Goal: Navigation & Orientation: Find specific page/section

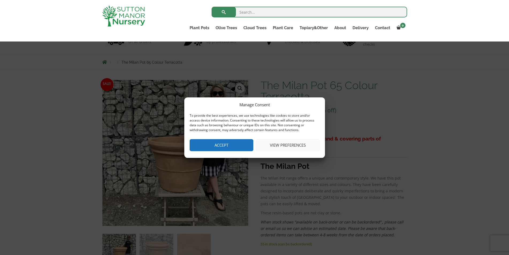
click at [233, 150] on button "Accept" at bounding box center [222, 145] width 64 height 12
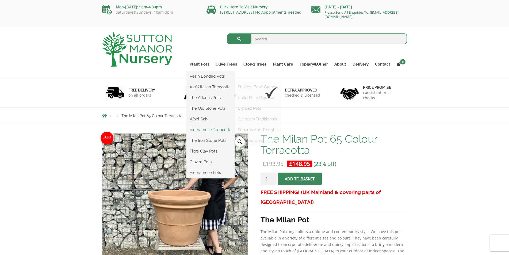
click at [221, 128] on link "Vietnamese Terracotta" at bounding box center [211, 130] width 48 height 8
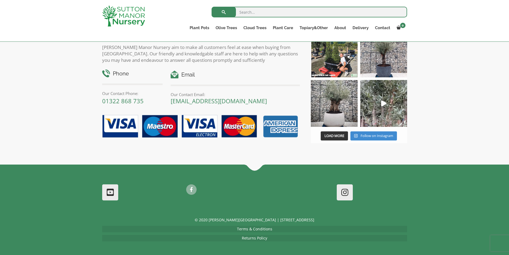
scroll to position [471, 0]
